Goal: Information Seeking & Learning: Check status

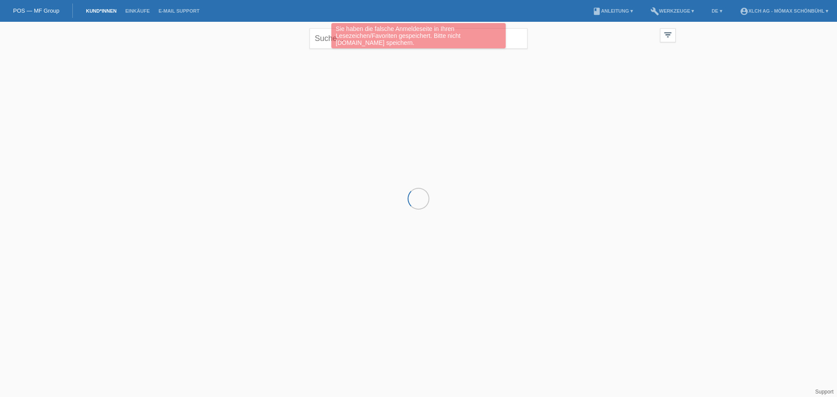
click at [345, 40] on div "Sie haben die falsche Anmeldeseite in Ihren Lesezeichen/Favoriten gespeichert. …" at bounding box center [418, 35] width 174 height 25
click at [322, 40] on div "Sie haben die falsche Anmeldeseite in Ihren Lesezeichen/Favoriten gespeichert. …" at bounding box center [418, 36] width 502 height 27
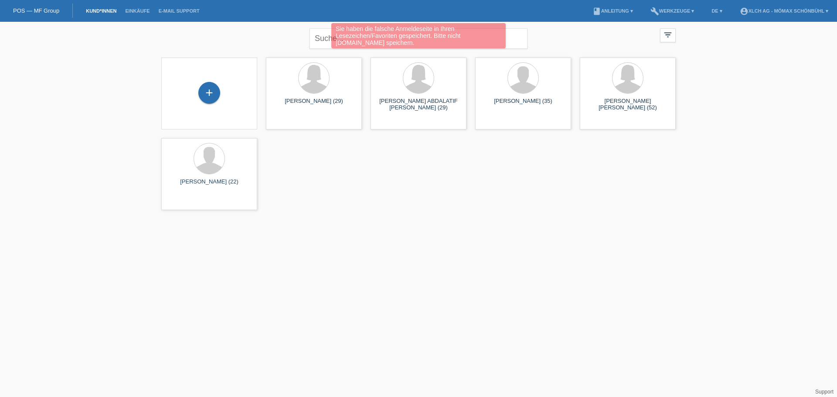
click at [325, 39] on div "Sie haben die falsche Anmeldeseite in Ihren Lesezeichen/Favoriten gespeichert. …" at bounding box center [418, 36] width 502 height 27
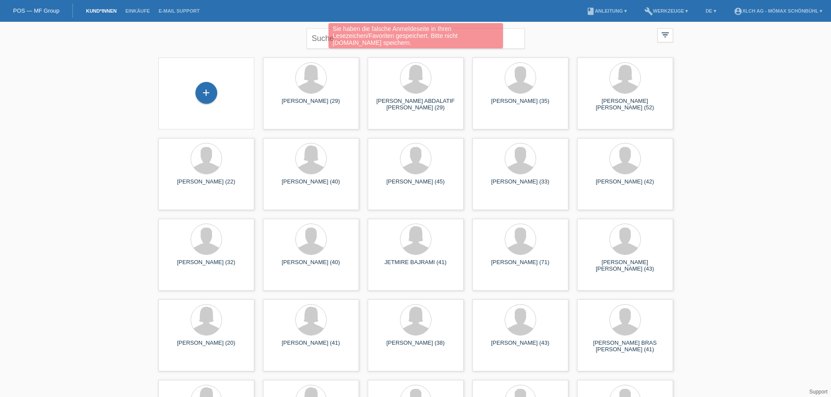
click at [499, 37] on div "Sie haben die falsche Anmeldeseite in Ihren Lesezeichen/Favoriten gespeichert. …" at bounding box center [415, 35] width 174 height 25
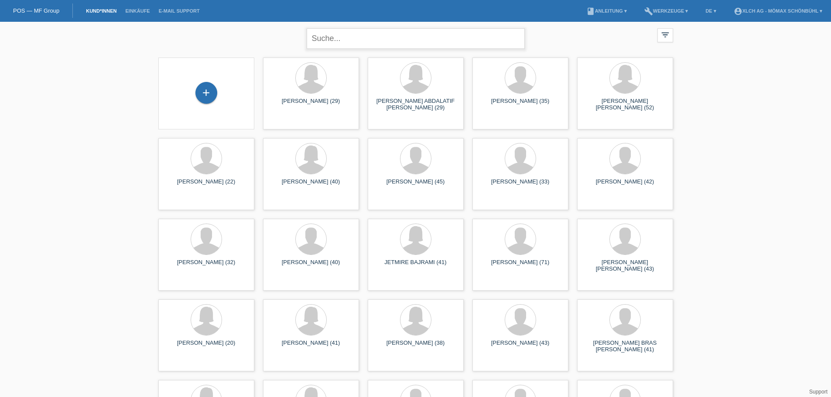
click at [343, 39] on input "text" at bounding box center [416, 38] width 218 height 20
type input "niklas läng"
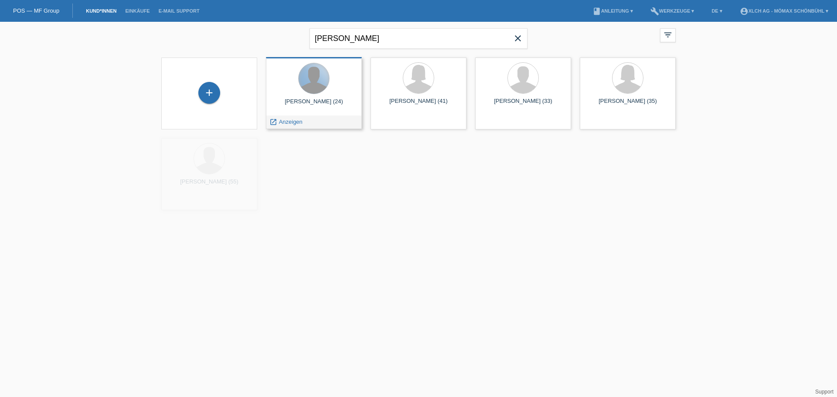
click at [318, 87] on div at bounding box center [314, 78] width 31 height 31
click at [283, 121] on span "Anzeigen" at bounding box center [291, 122] width 24 height 7
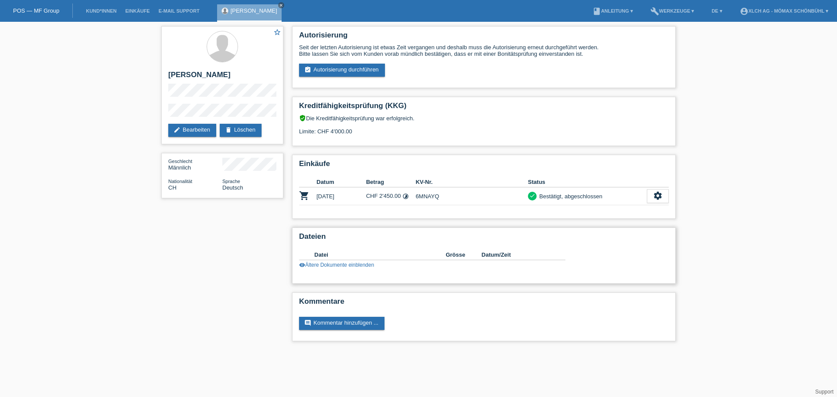
click at [364, 264] on link "visibility Ältere Dokumente einblenden" at bounding box center [336, 265] width 75 height 6
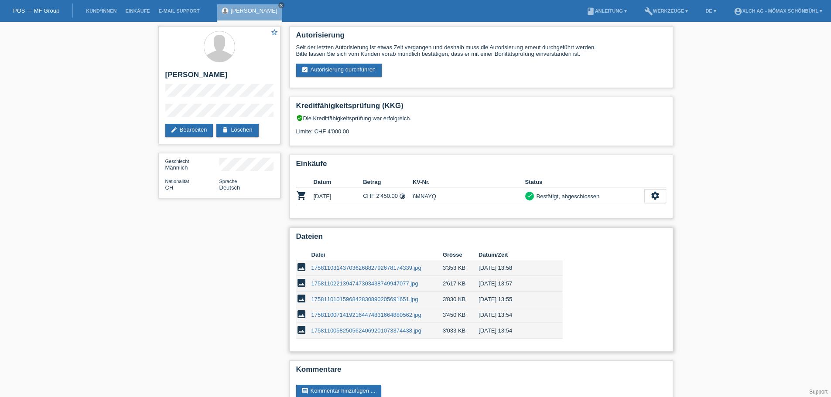
click at [353, 266] on link "17581103143703626882792678174339.jpg" at bounding box center [366, 268] width 110 height 7
click at [426, 196] on td "6MNAYQ" at bounding box center [469, 197] width 113 height 18
click at [584, 197] on div "Bestätigt, abgeschlossen" at bounding box center [567, 196] width 66 height 9
click at [583, 196] on div "Bestätigt, abgeschlossen" at bounding box center [567, 196] width 66 height 9
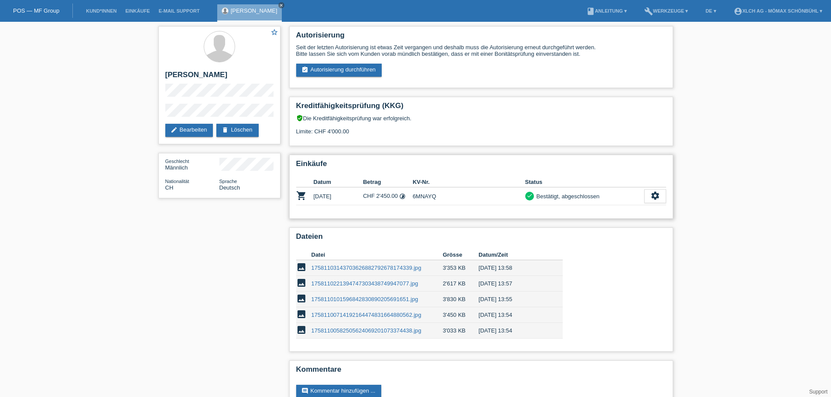
click at [583, 196] on div "Bestätigt, abgeschlossen" at bounding box center [567, 196] width 66 height 9
click at [551, 192] on div "Bestätigt, abgeschlossen" at bounding box center [567, 196] width 66 height 9
click at [328, 198] on td "[DATE]" at bounding box center [339, 197] width 50 height 18
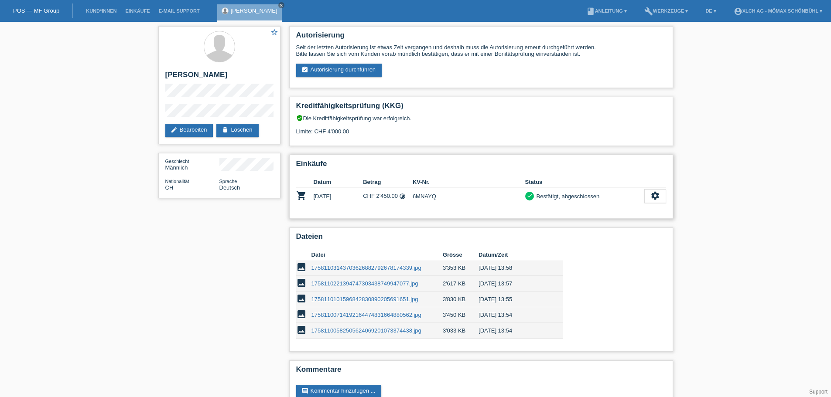
click at [418, 194] on td "6MNAYQ" at bounding box center [469, 197] width 113 height 18
click at [564, 192] on div "Bestätigt, abgeschlossen" at bounding box center [567, 196] width 66 height 9
click at [563, 197] on div "Bestätigt, abgeschlossen" at bounding box center [567, 196] width 66 height 9
click at [564, 196] on div "Bestätigt, abgeschlossen" at bounding box center [567, 196] width 66 height 9
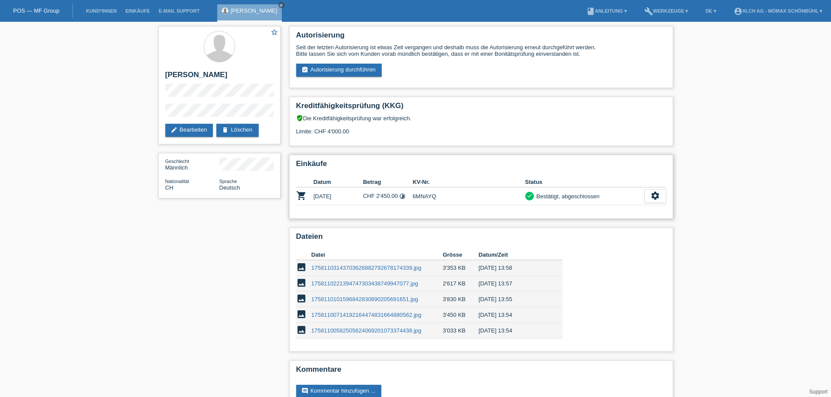
click at [565, 196] on div "Bestätigt, abgeschlossen" at bounding box center [567, 196] width 66 height 9
click at [431, 199] on td "6MNAYQ" at bounding box center [469, 197] width 113 height 18
click at [576, 198] on div "Bestätigt, abgeschlossen" at bounding box center [567, 196] width 66 height 9
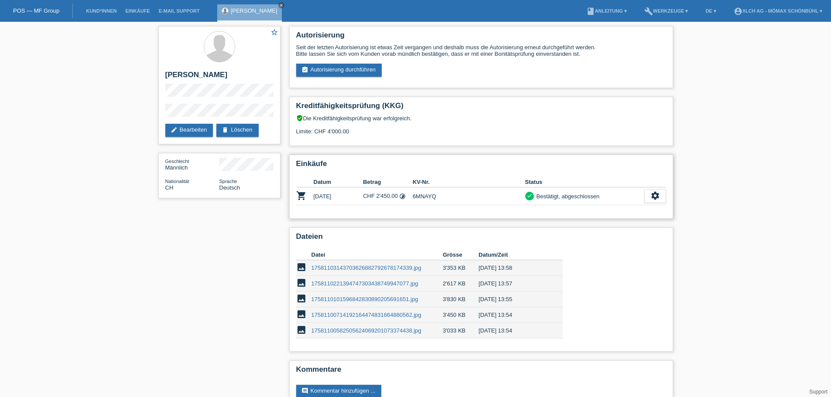
click at [576, 198] on div "Bestätigt, abgeschlossen" at bounding box center [567, 196] width 66 height 9
click at [576, 193] on div "Bestätigt, abgeschlossen" at bounding box center [567, 196] width 66 height 9
drag, startPoint x: 576, startPoint y: 193, endPoint x: 578, endPoint y: 199, distance: 6.2
click at [575, 193] on div "Bestätigt, abgeschlossen" at bounding box center [567, 196] width 66 height 9
click at [550, 197] on div "Bestätigt, abgeschlossen" at bounding box center [567, 196] width 66 height 9
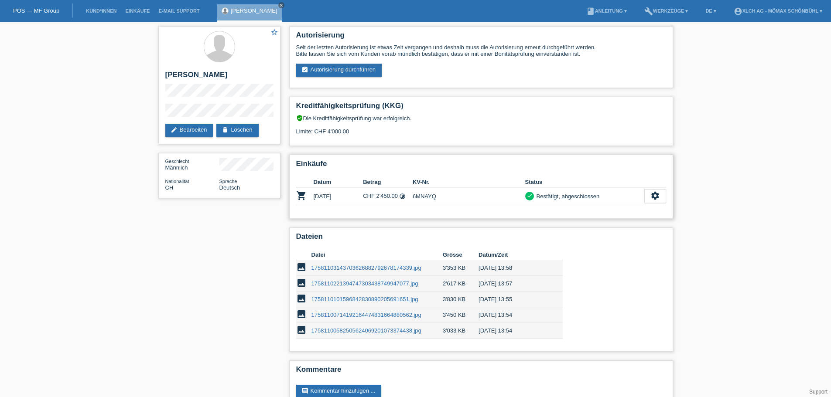
click at [552, 197] on div "Bestätigt, abgeschlossen" at bounding box center [567, 196] width 66 height 9
click at [560, 197] on div "Bestätigt, abgeschlossen" at bounding box center [567, 196] width 66 height 9
click at [543, 198] on div "Bestätigt, abgeschlossen" at bounding box center [567, 196] width 66 height 9
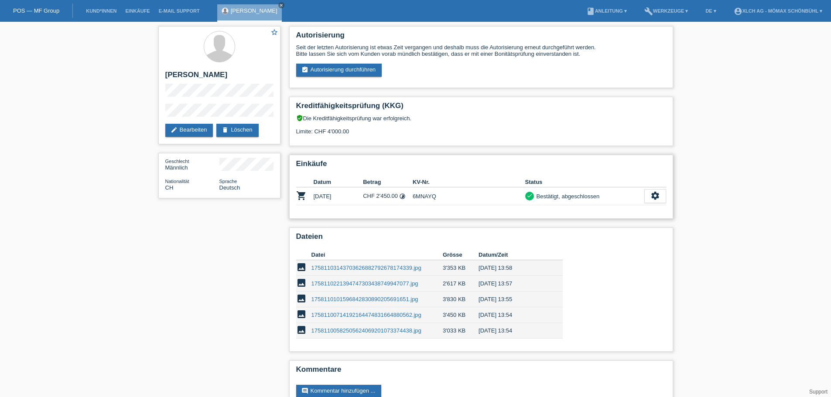
click at [543, 198] on div "Bestätigt, abgeschlossen" at bounding box center [567, 196] width 66 height 9
click at [574, 198] on div "Bestätigt, abgeschlossen" at bounding box center [567, 196] width 66 height 9
click at [538, 193] on div "Bestätigt, abgeschlossen" at bounding box center [567, 196] width 66 height 9
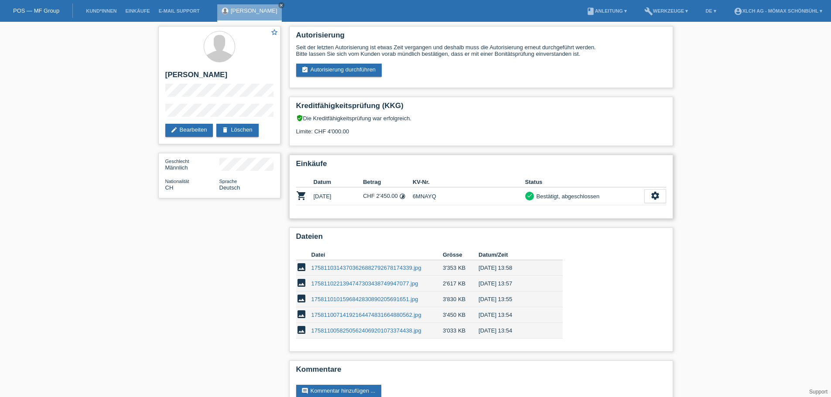
click at [585, 199] on div "Bestätigt, abgeschlossen" at bounding box center [567, 196] width 66 height 9
click at [525, 188] on td "check Bestätigt, abgeschlossen" at bounding box center [584, 197] width 119 height 18
click at [556, 196] on div "Bestätigt, abgeschlossen" at bounding box center [567, 196] width 66 height 9
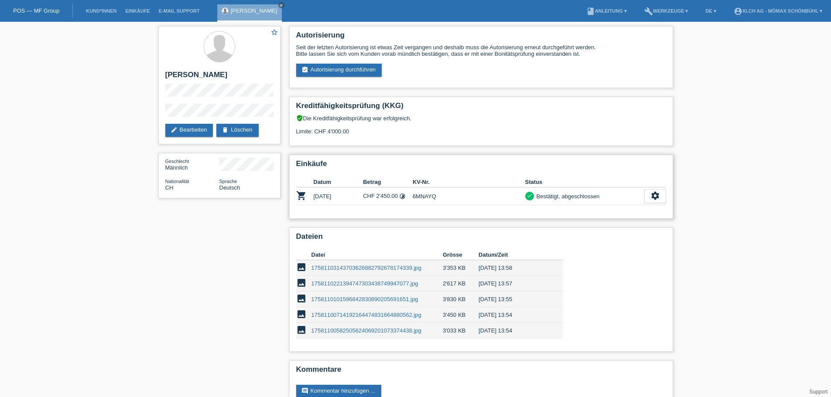
click at [556, 196] on div "Bestätigt, abgeschlossen" at bounding box center [567, 196] width 66 height 9
click at [555, 198] on div "Bestätigt, abgeschlossen" at bounding box center [567, 196] width 66 height 9
click at [424, 195] on td "6MNAYQ" at bounding box center [469, 197] width 113 height 18
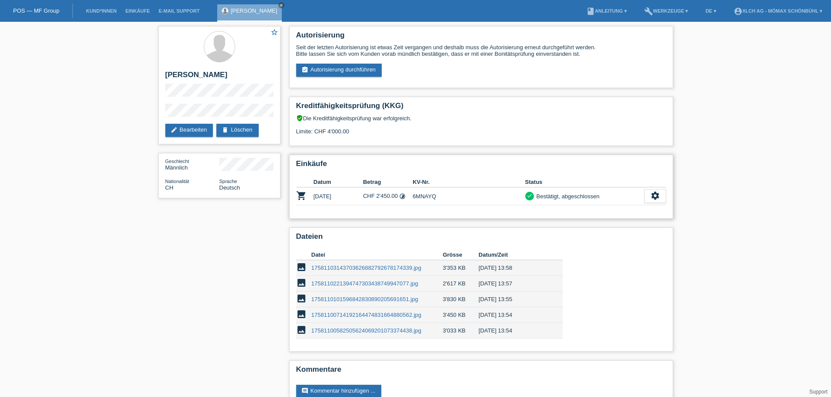
click at [424, 202] on td "6MNAYQ" at bounding box center [469, 197] width 113 height 18
